Goal: Information Seeking & Learning: Find specific fact

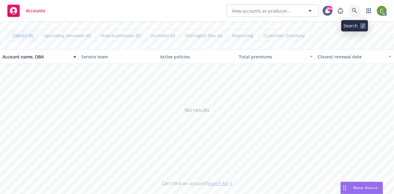
click at [353, 9] on icon at bounding box center [354, 11] width 6 height 6
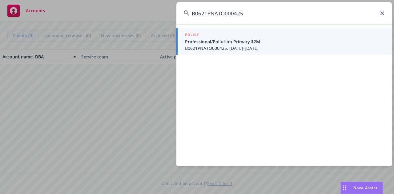
type input "B0621PNATO000425"
drag, startPoint x: 285, startPoint y: 43, endPoint x: 291, endPoint y: 47, distance: 7.8
click at [285, 43] on span "Professional/Pollution Primary $2M" at bounding box center [284, 41] width 199 height 6
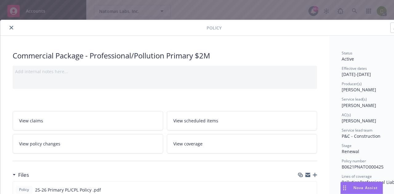
click at [11, 27] on icon "close" at bounding box center [12, 28] width 4 height 4
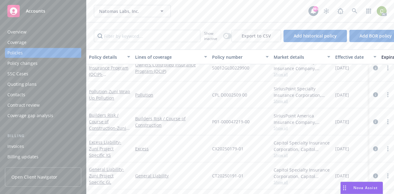
scroll to position [681, 0]
click at [356, 9] on icon at bounding box center [354, 11] width 6 height 6
click at [227, 34] on button "button" at bounding box center [227, 36] width 8 height 6
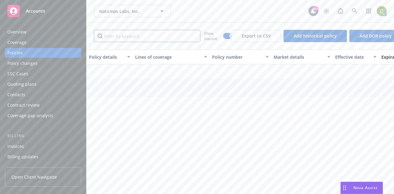
click at [161, 35] on input "Filter by keyword..." at bounding box center [147, 36] width 106 height 12
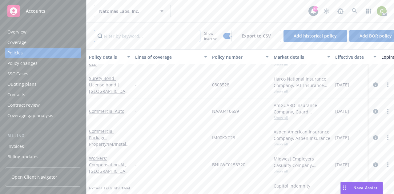
paste input "CT20230017"
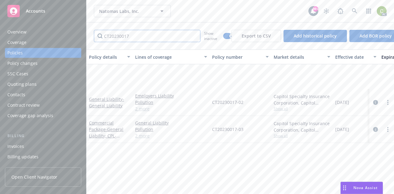
scroll to position [0, 0]
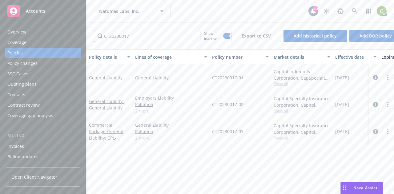
type input "CT20230017"
click at [104, 78] on link "General Liability" at bounding box center [106, 78] width 34 height 6
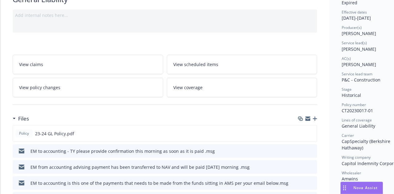
scroll to position [61, 0]
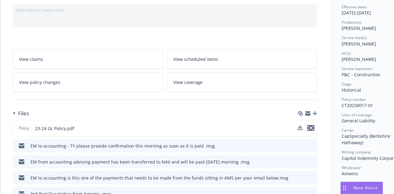
click at [313, 126] on icon "preview file" at bounding box center [311, 128] width 6 height 4
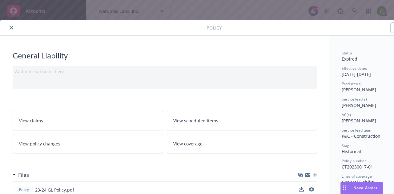
click at [14, 29] on button "close" at bounding box center [11, 27] width 7 height 7
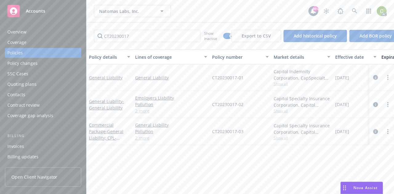
click at [12, 29] on div "Overview" at bounding box center [16, 32] width 19 height 10
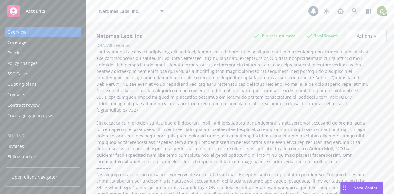
click at [353, 14] on link at bounding box center [354, 11] width 12 height 12
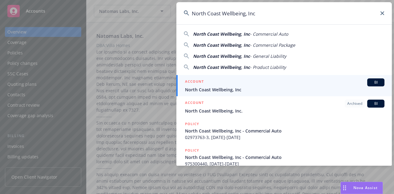
type input "North Coast Wellbeing, Inc"
click at [255, 84] on div "ACCOUNT BI" at bounding box center [284, 82] width 199 height 8
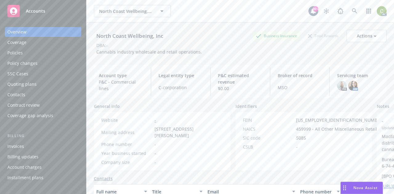
click at [22, 52] on div "Policies" at bounding box center [42, 53] width 71 height 10
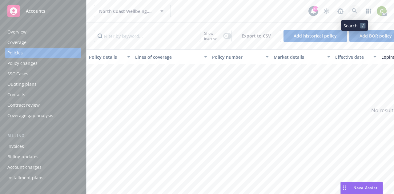
click at [355, 8] on icon at bounding box center [354, 11] width 6 height 6
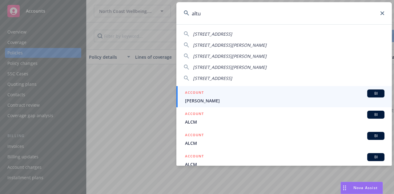
type input "altus"
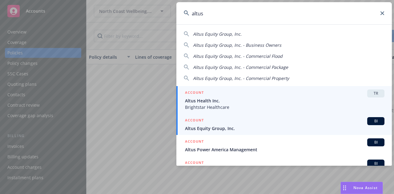
click at [243, 121] on div "ACCOUNT BI" at bounding box center [284, 121] width 199 height 8
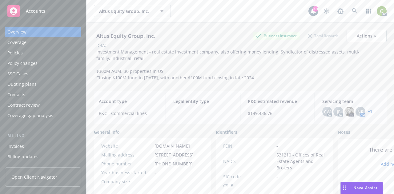
click at [367, 109] on div "CW AC JF AC PD NR AM + 1" at bounding box center [351, 112] width 59 height 10
click at [367, 112] on link "+ 1" at bounding box center [369, 112] width 4 height 4
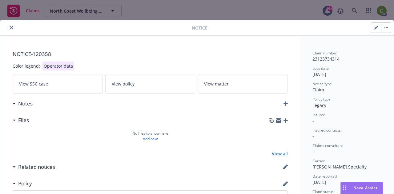
click at [373, 29] on button "button" at bounding box center [376, 28] width 10 height 10
select select "open"
select select "CLAIM"
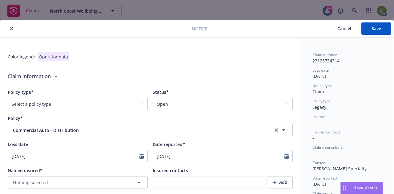
type textarea "x"
click at [195, 103] on select "Select a status Closed Open" at bounding box center [222, 104] width 140 height 12
select select "closed"
click at [152, 98] on select "Select a status Closed Open" at bounding box center [222, 104] width 140 height 12
type textarea "x"
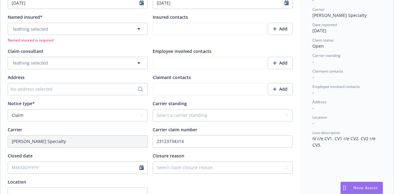
scroll to position [154, 0]
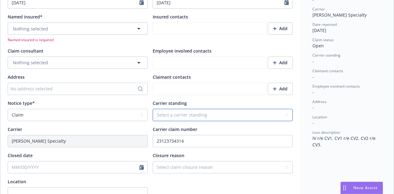
click at [198, 114] on select "Select a carrier standing Closed Not submitted Open Reopened Subrogated Withdra…" at bounding box center [222, 115] width 140 height 12
select select "CLOSED"
click at [152, 109] on select "Select a carrier standing Closed Not submitted Open Reopened Subrogated Withdra…" at bounding box center [222, 115] width 140 height 12
type textarea "x"
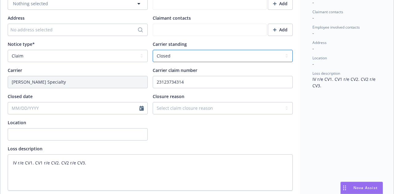
scroll to position [215, 0]
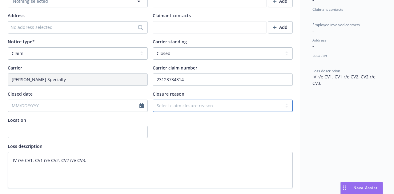
click at [198, 105] on select "Select claim closure reason Administrative closure Closed Closed no liability f…" at bounding box center [222, 106] width 140 height 12
select select "administrative-closure"
click at [152, 100] on select "Select claim closure reason Administrative closure Closed Closed no liability f…" at bounding box center [222, 106] width 140 height 12
click at [249, 135] on div at bounding box center [222, 127] width 140 height 21
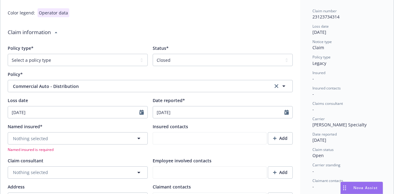
scroll to position [0, 0]
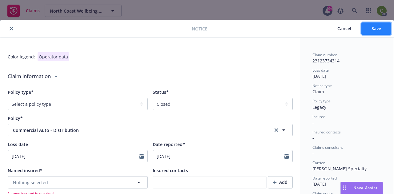
click at [384, 28] on button "Save" at bounding box center [376, 28] width 30 height 12
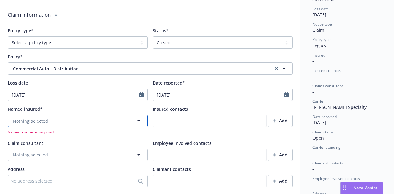
click at [130, 122] on button "Nothing selected" at bounding box center [78, 121] width 140 height 12
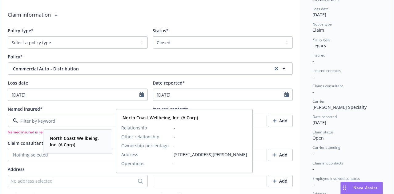
click at [92, 139] on strong "North Coast Wellbeing, Inc. (A Corp)" at bounding box center [74, 141] width 49 height 12
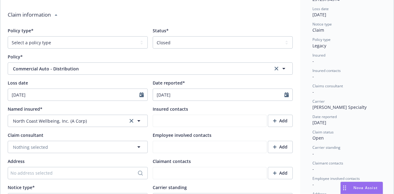
scroll to position [0, 0]
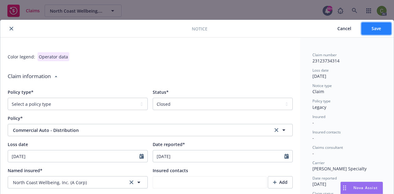
click at [375, 27] on span "Save" at bounding box center [376, 29] width 10 height 6
type textarea "x"
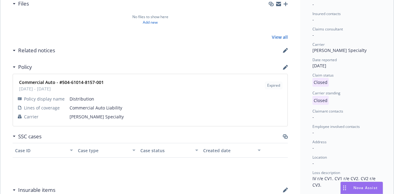
scroll to position [154, 0]
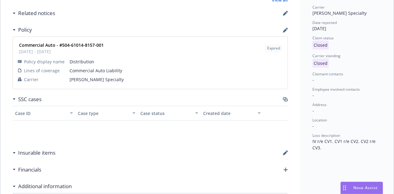
click at [287, 99] on div "NOTICE- 120358 Color legend: Operator data View SSC case View policy View matte…" at bounding box center [149, 186] width 299 height 609
click at [286, 100] on icon "button" at bounding box center [285, 98] width 4 height 3
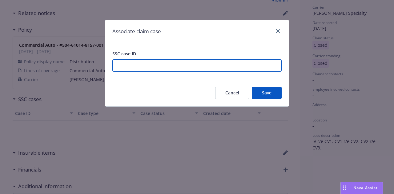
paste input "500KV00002cAl4UYAS"
type input "500KV00002cAl4UYAS"
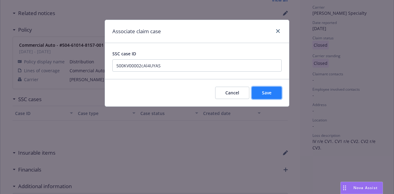
click at [263, 97] on button "Save" at bounding box center [266, 93] width 30 height 12
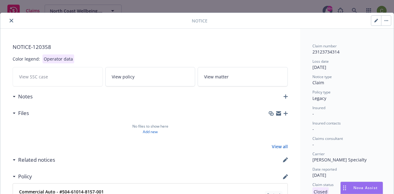
scroll to position [0, 0]
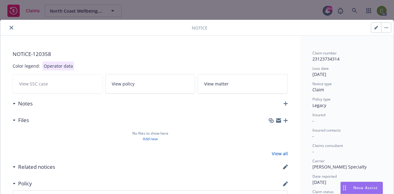
click at [376, 27] on icon "button" at bounding box center [375, 27] width 3 height 3
select select "closed"
select select "CLAIM"
select select "administrative-closure"
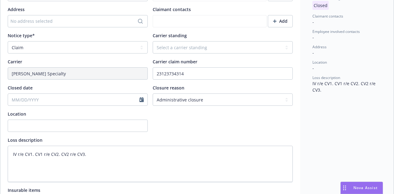
scroll to position [215, 0]
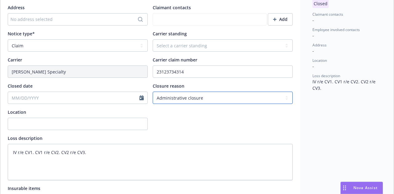
click at [204, 98] on select "Select claim closure reason Administrative closure Closed Closed no liability f…" at bounding box center [222, 98] width 140 height 12
click at [152, 92] on select "Select claim closure reason Administrative closure Closed Closed no liability f…" at bounding box center [222, 98] width 140 height 12
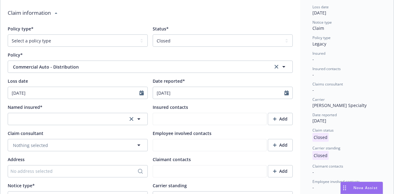
scroll to position [0, 0]
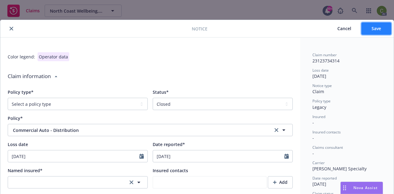
click at [375, 27] on span "Save" at bounding box center [376, 29] width 10 height 6
type textarea "x"
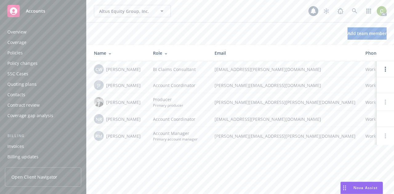
scroll to position [207, 0]
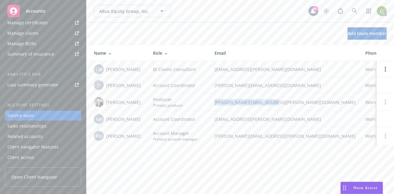
drag, startPoint x: 275, startPoint y: 102, endPoint x: 212, endPoint y: 103, distance: 63.0
click at [212, 103] on td "[PERSON_NAME][EMAIL_ADDRESS][PERSON_NAME][DOMAIN_NAME]" at bounding box center [284, 102] width 151 height 18
copy span "[PERSON_NAME][EMAIL_ADDRESS][PERSON_NAME][DOMAIN_NAME]"
drag, startPoint x: 268, startPoint y: 85, endPoint x: 217, endPoint y: 85, distance: 50.4
click at [212, 86] on td "[PERSON_NAME][EMAIL_ADDRESS][DOMAIN_NAME]" at bounding box center [284, 85] width 151 height 16
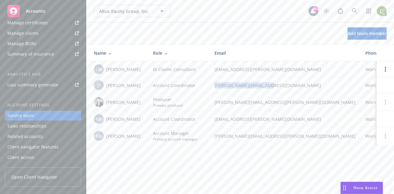
copy span "[PERSON_NAME][EMAIL_ADDRESS][DOMAIN_NAME]"
drag, startPoint x: 283, startPoint y: 119, endPoint x: 209, endPoint y: 117, distance: 74.1
click at [209, 117] on td "[EMAIL_ADDRESS][PERSON_NAME][DOMAIN_NAME]" at bounding box center [284, 119] width 151 height 16
copy span "[EMAIL_ADDRESS][PERSON_NAME][DOMAIN_NAME]"
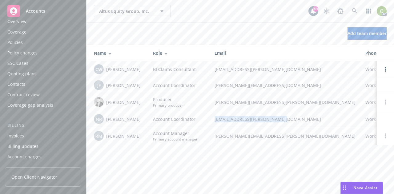
scroll to position [0, 0]
click at [22, 52] on div "Policies" at bounding box center [42, 53] width 71 height 10
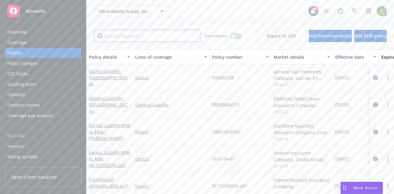
paste input "BZC000097/2400"
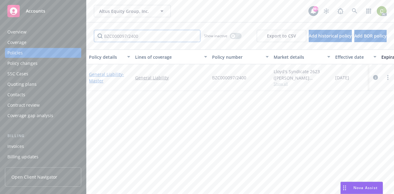
type input "BZC000097/2400"
click at [113, 73] on link "General Liability - Master" at bounding box center [106, 77] width 35 height 12
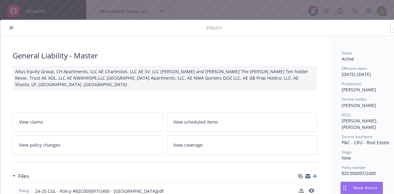
scroll to position [31, 0]
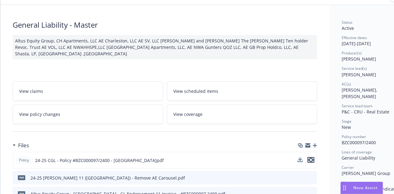
click at [311, 158] on icon "preview file" at bounding box center [311, 160] width 6 height 4
